Goal: Participate in discussion: Engage in conversation with other users on a specific topic

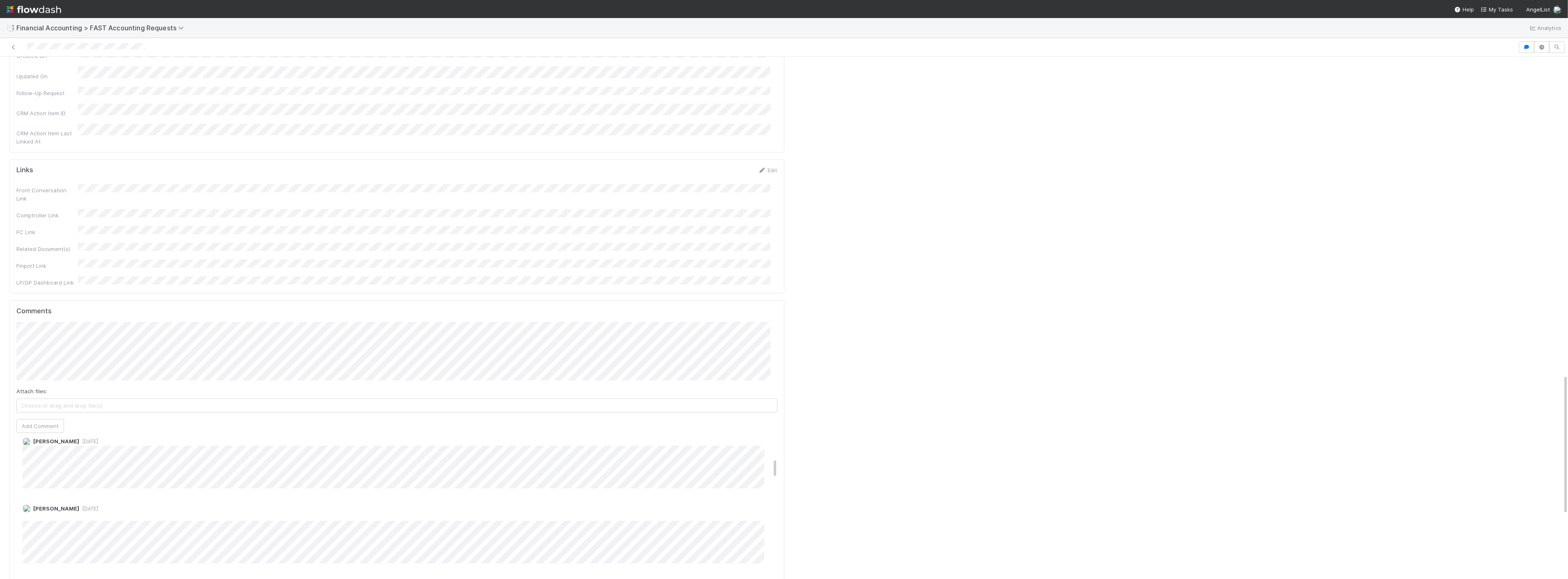
scroll to position [182, 0]
drag, startPoint x: 155, startPoint y: 344, endPoint x: 161, endPoint y: 326, distance: 19.0
click at [156, 493] on div "Zach Byers 1 week ago Edit Delete" at bounding box center [401, 525] width 768 height 65
click at [19, 465] on button "Add Comment" at bounding box center [40, 471] width 47 height 14
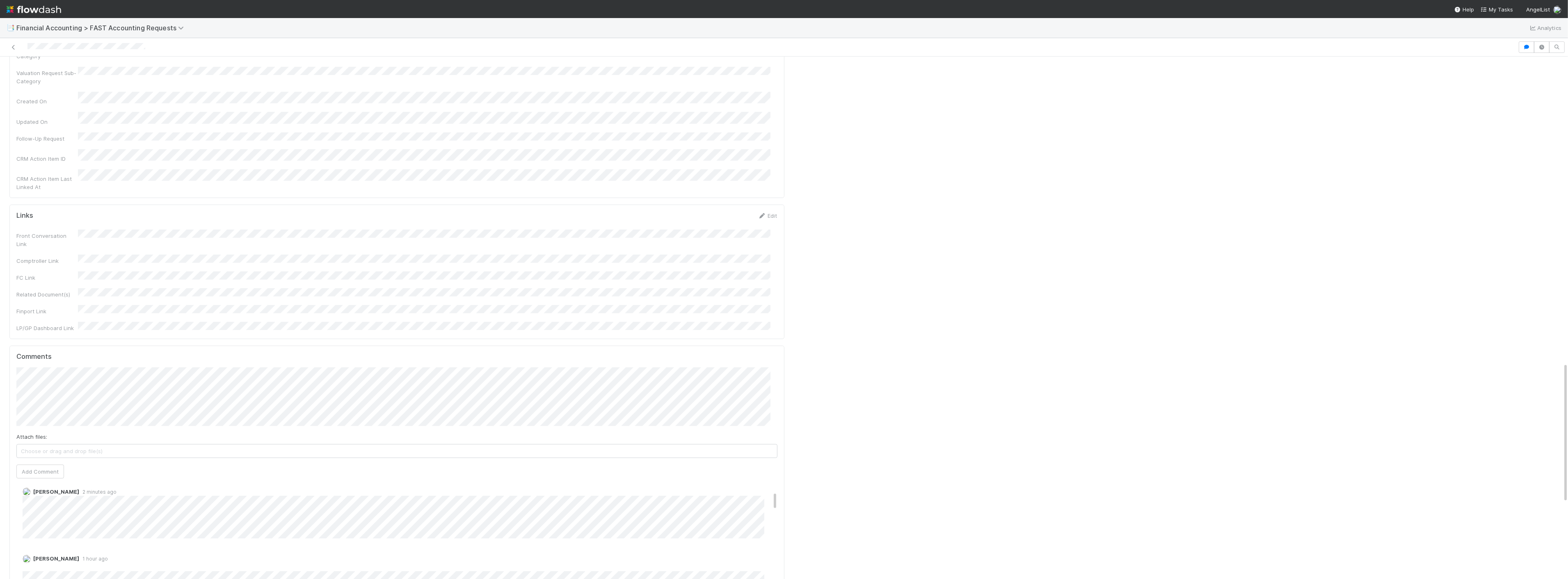
scroll to position [91, 0]
drag, startPoint x: 37, startPoint y: 409, endPoint x: 104, endPoint y: 403, distance: 67.3
click at [37, 555] on button "Add Comment" at bounding box center [40, 562] width 47 height 14
